Goal: Navigation & Orientation: Find specific page/section

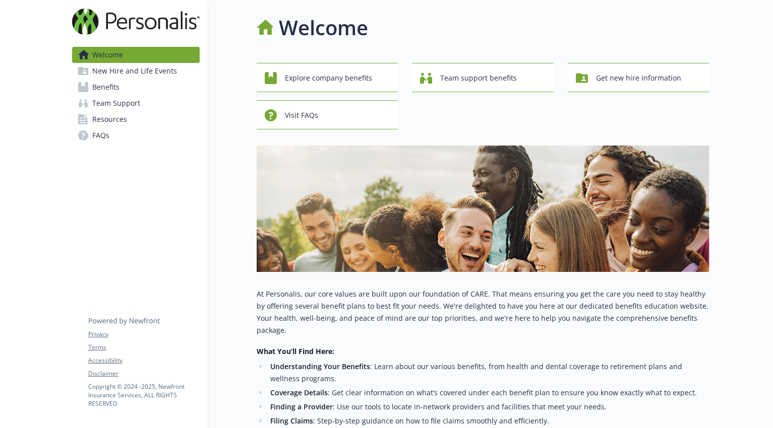
click at [141, 75] on span "New Hire and Life Events" at bounding box center [134, 71] width 85 height 16
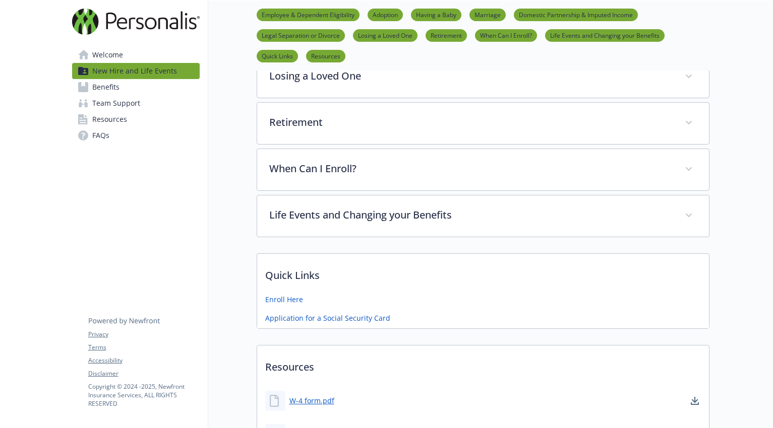
scroll to position [585, 0]
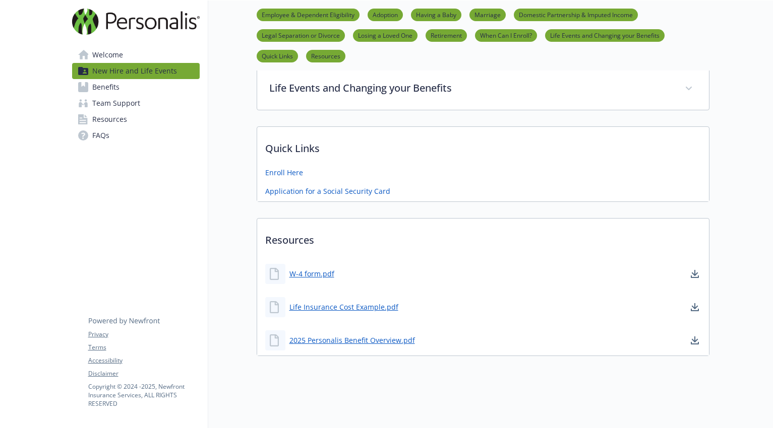
click at [111, 107] on span "Team Support" at bounding box center [116, 103] width 48 height 16
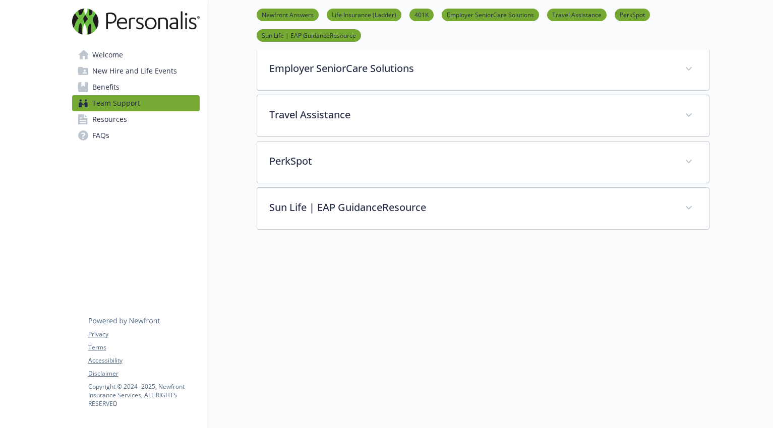
click at [113, 91] on span "Benefits" at bounding box center [105, 87] width 27 height 16
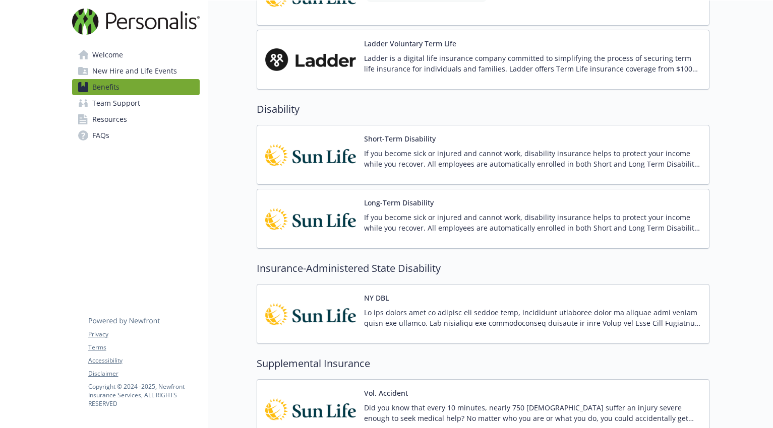
scroll to position [313, 0]
